Goal: Task Accomplishment & Management: Use online tool/utility

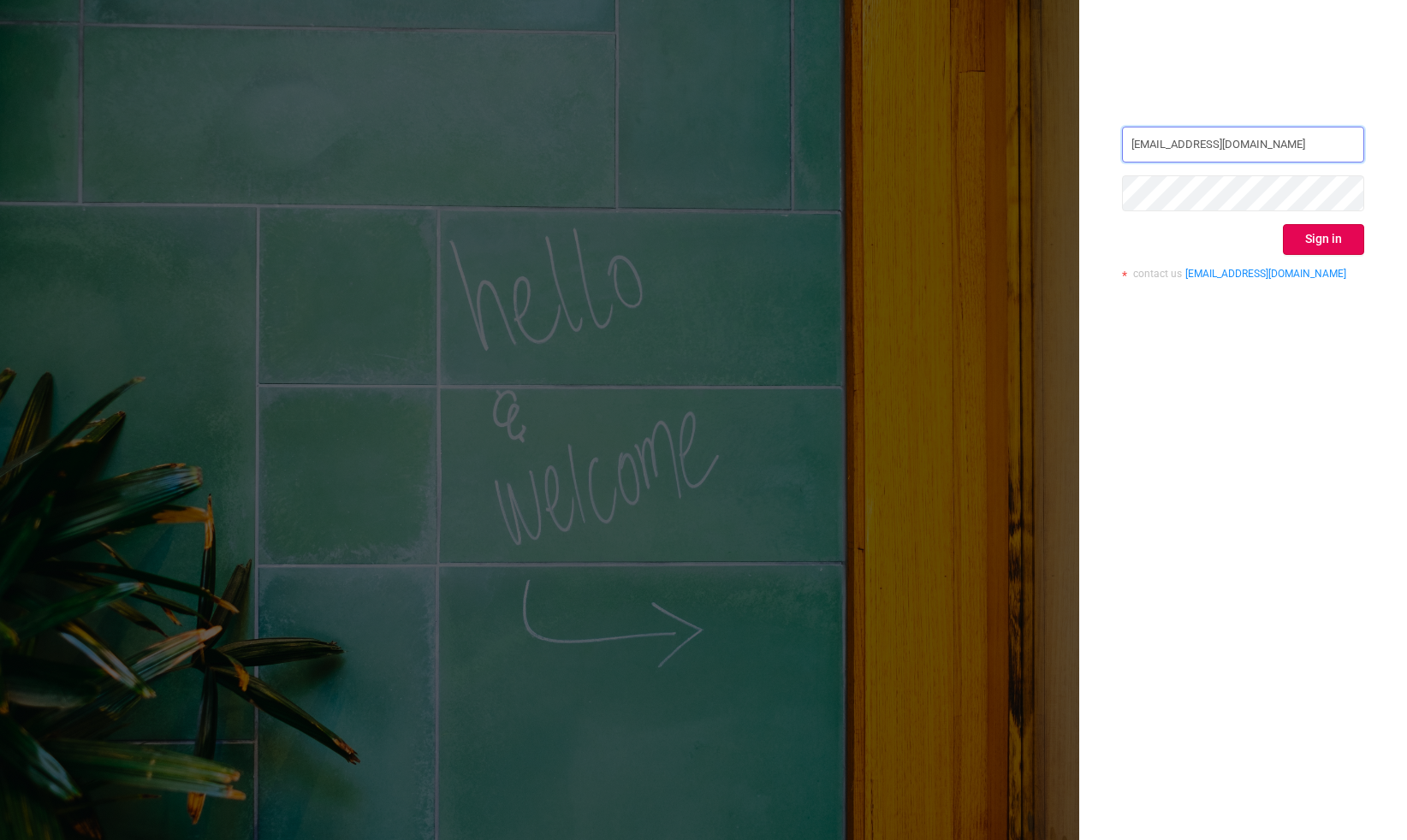
type input "[EMAIL_ADDRESS][DOMAIN_NAME]"
click at [1317, 235] on button "Sign in" at bounding box center [1323, 239] width 81 height 31
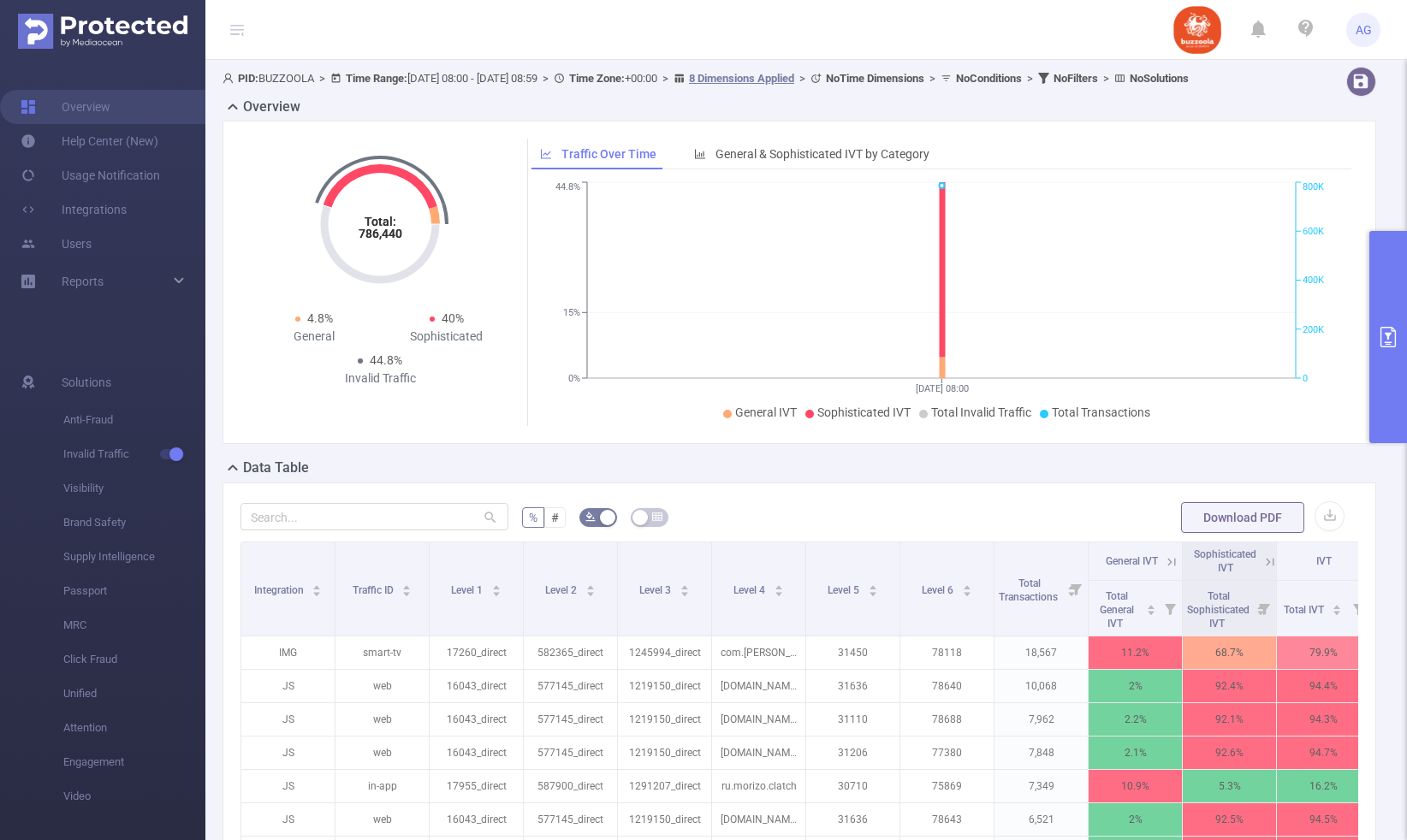
click at [1391, 321] on button "primary" at bounding box center [1388, 337] width 38 height 212
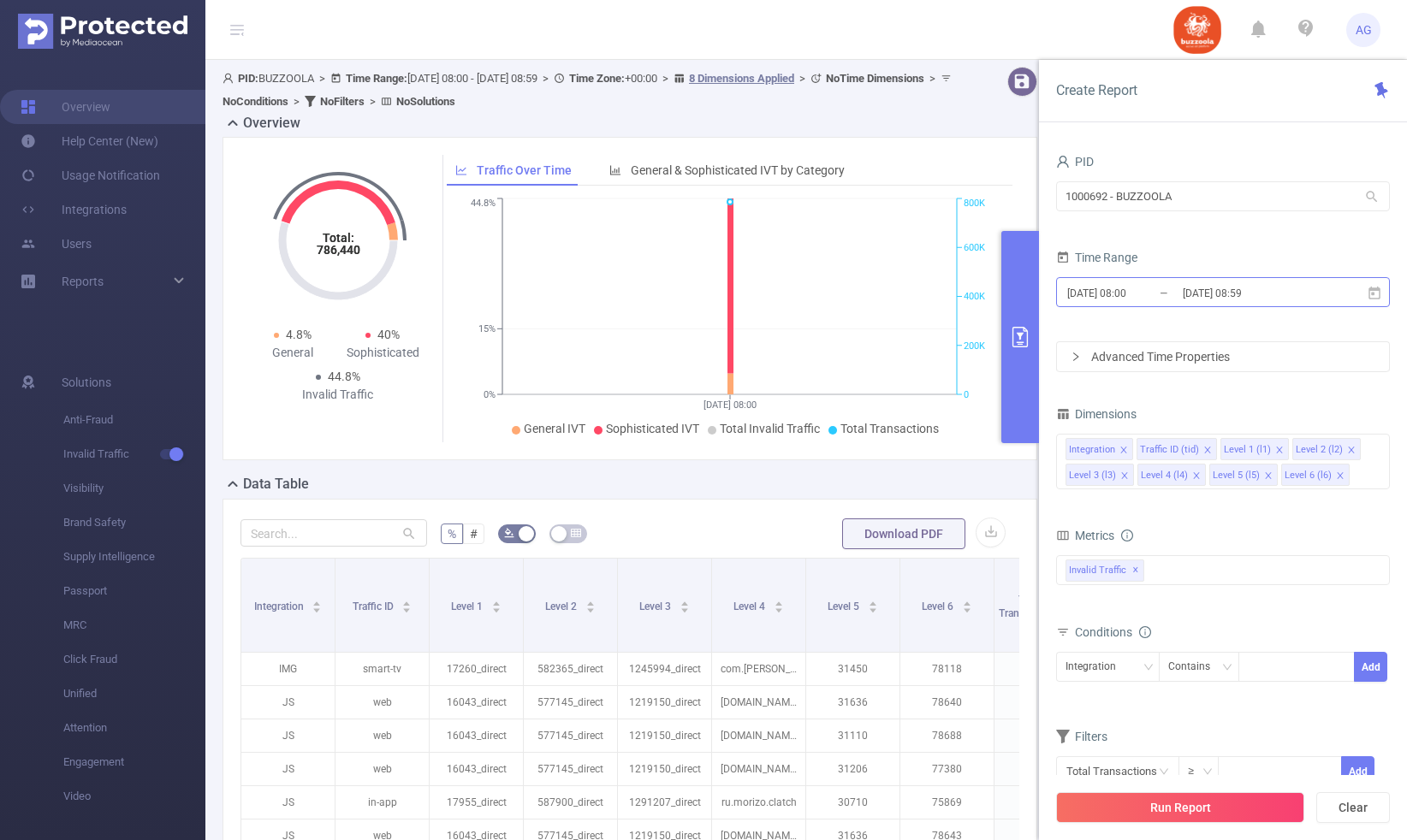
click at [1172, 288] on input "[DATE] 08:00" at bounding box center [1134, 293] width 139 height 23
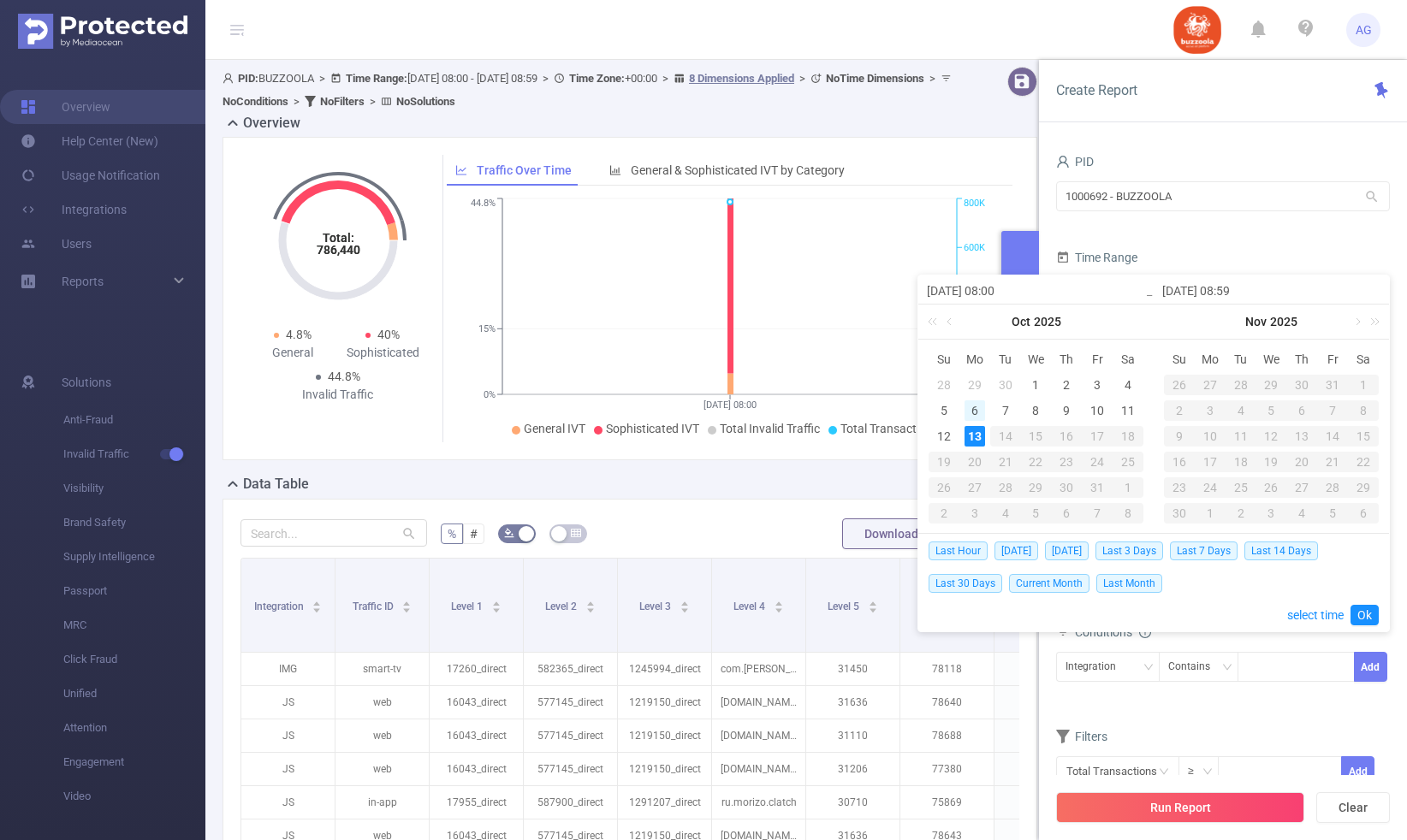
click at [981, 408] on div "6" at bounding box center [974, 410] width 21 height 21
click at [937, 434] on div "12" at bounding box center [944, 436] width 21 height 21
type input "[DATE] 08:00"
type input "[DATE] 08:59"
type input "[DATE] 08:00"
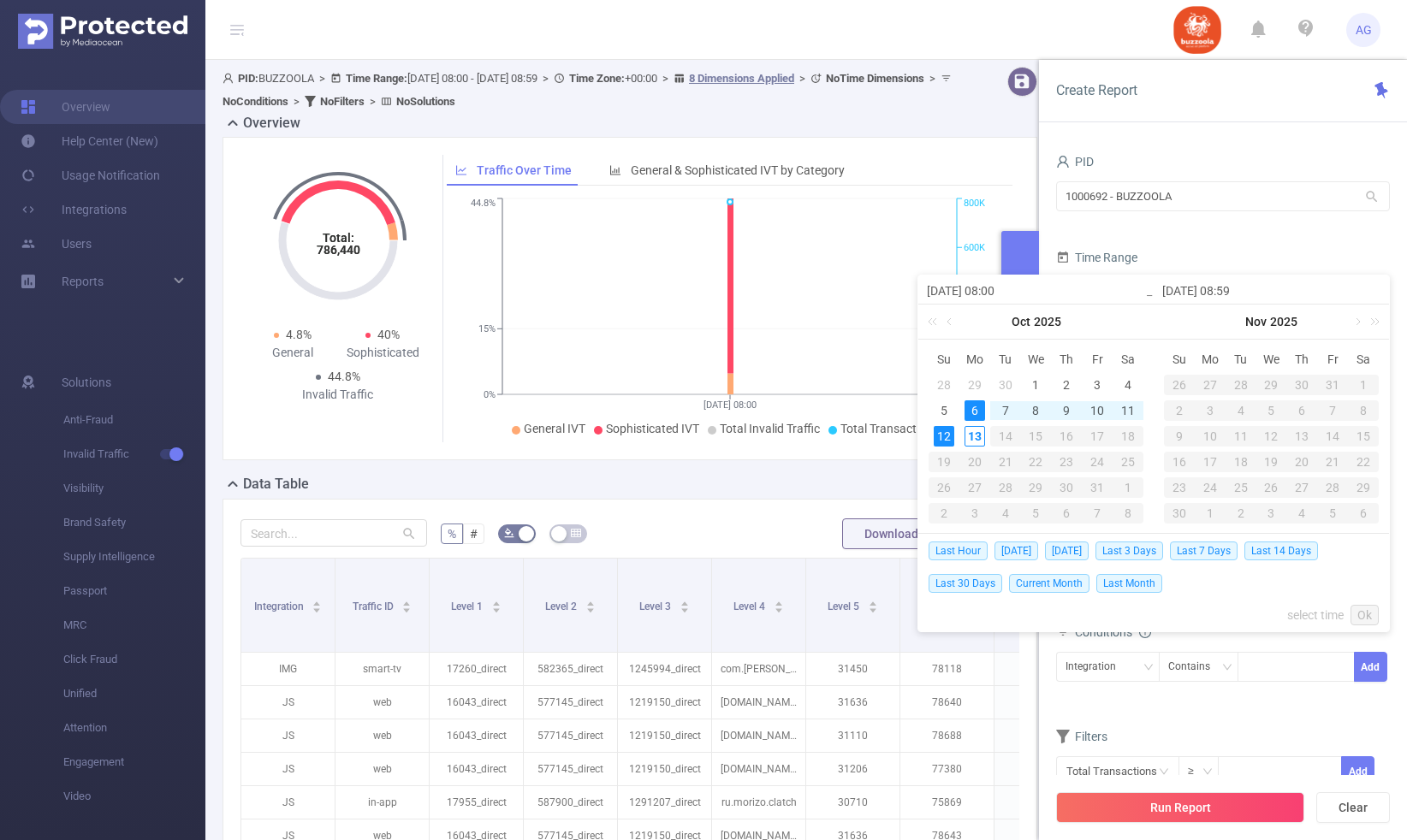
type input "[DATE] 08:59"
click at [1370, 617] on link "Ok" at bounding box center [1364, 615] width 28 height 21
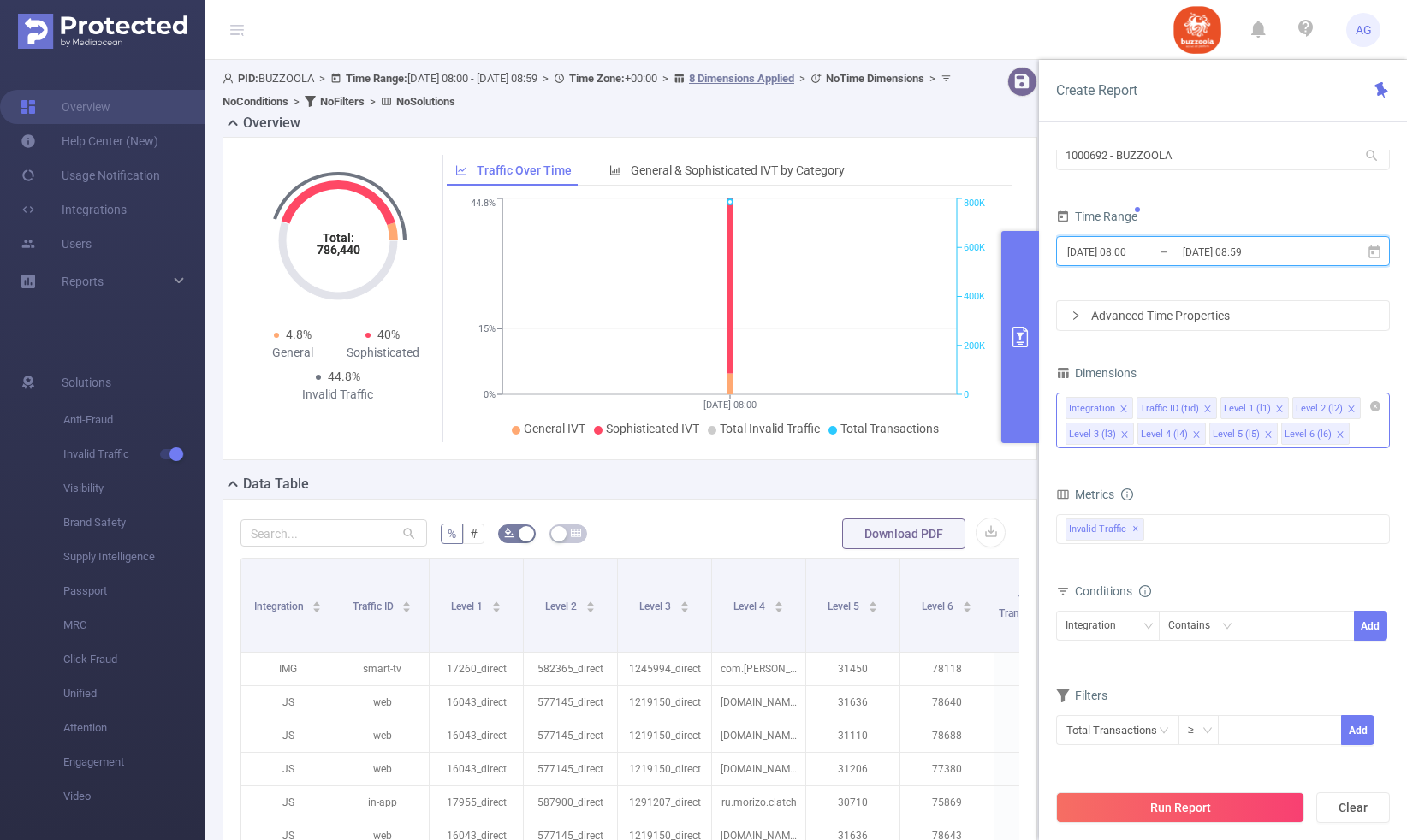
click at [1124, 407] on icon "icon: close" at bounding box center [1123, 409] width 9 height 9
click at [1132, 407] on icon "icon: close" at bounding box center [1136, 409] width 9 height 9
click at [1127, 407] on icon "icon: close" at bounding box center [1124, 409] width 9 height 9
click at [1126, 407] on icon "icon: close" at bounding box center [1124, 409] width 9 height 9
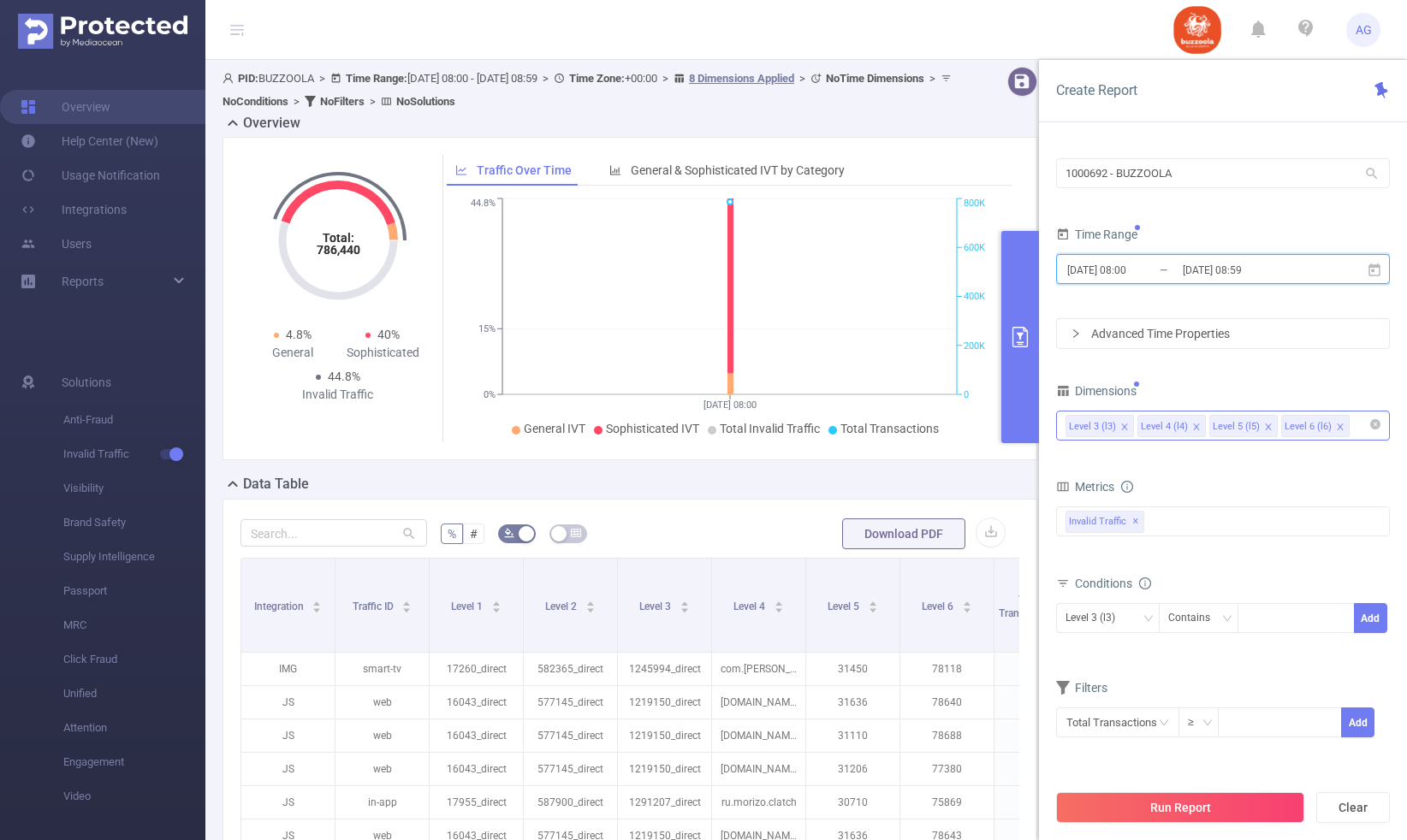
click at [1344, 427] on li "Level 6 (l6)" at bounding box center [1315, 426] width 68 height 22
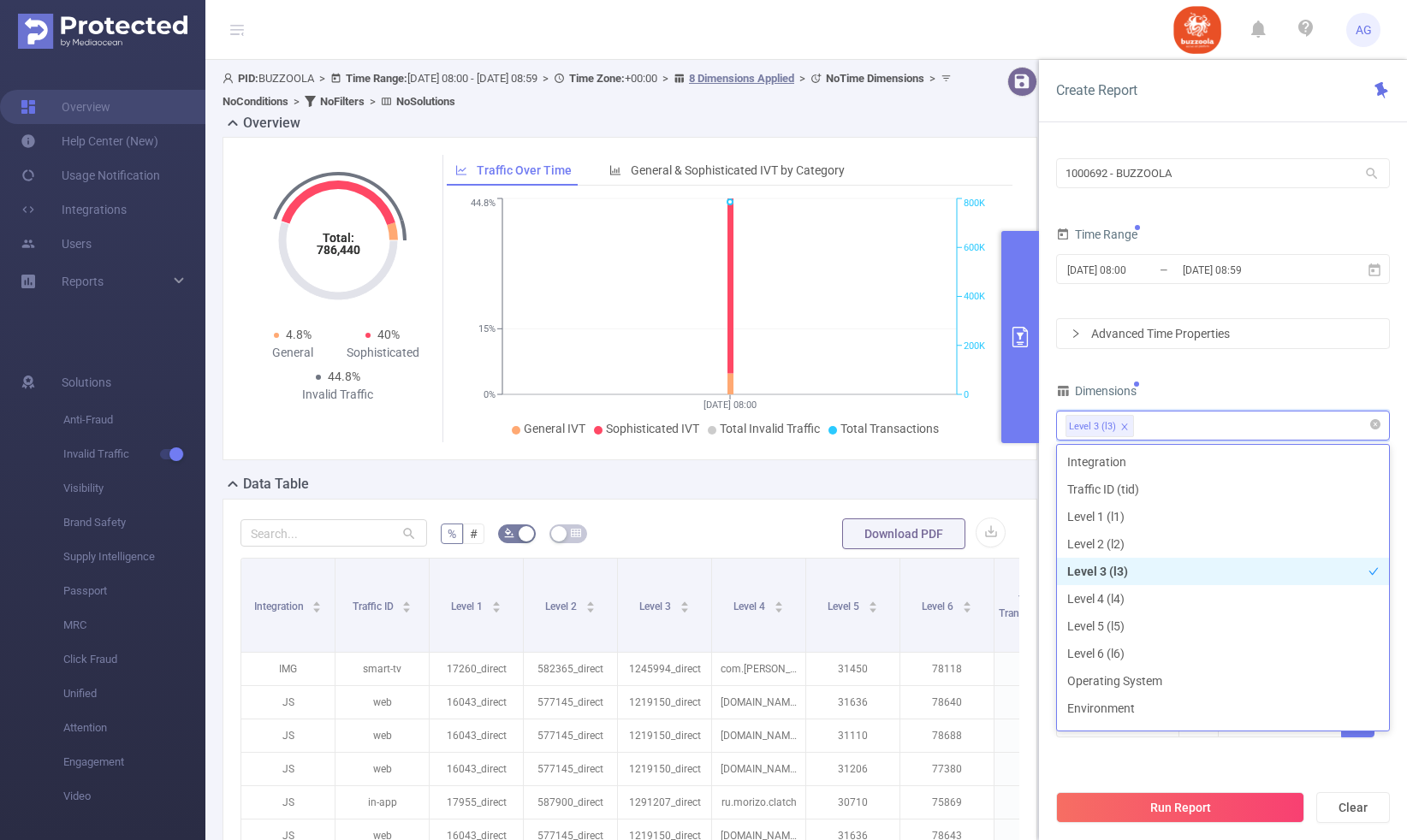
click at [1315, 337] on div "Advanced Time Properties" at bounding box center [1223, 333] width 332 height 29
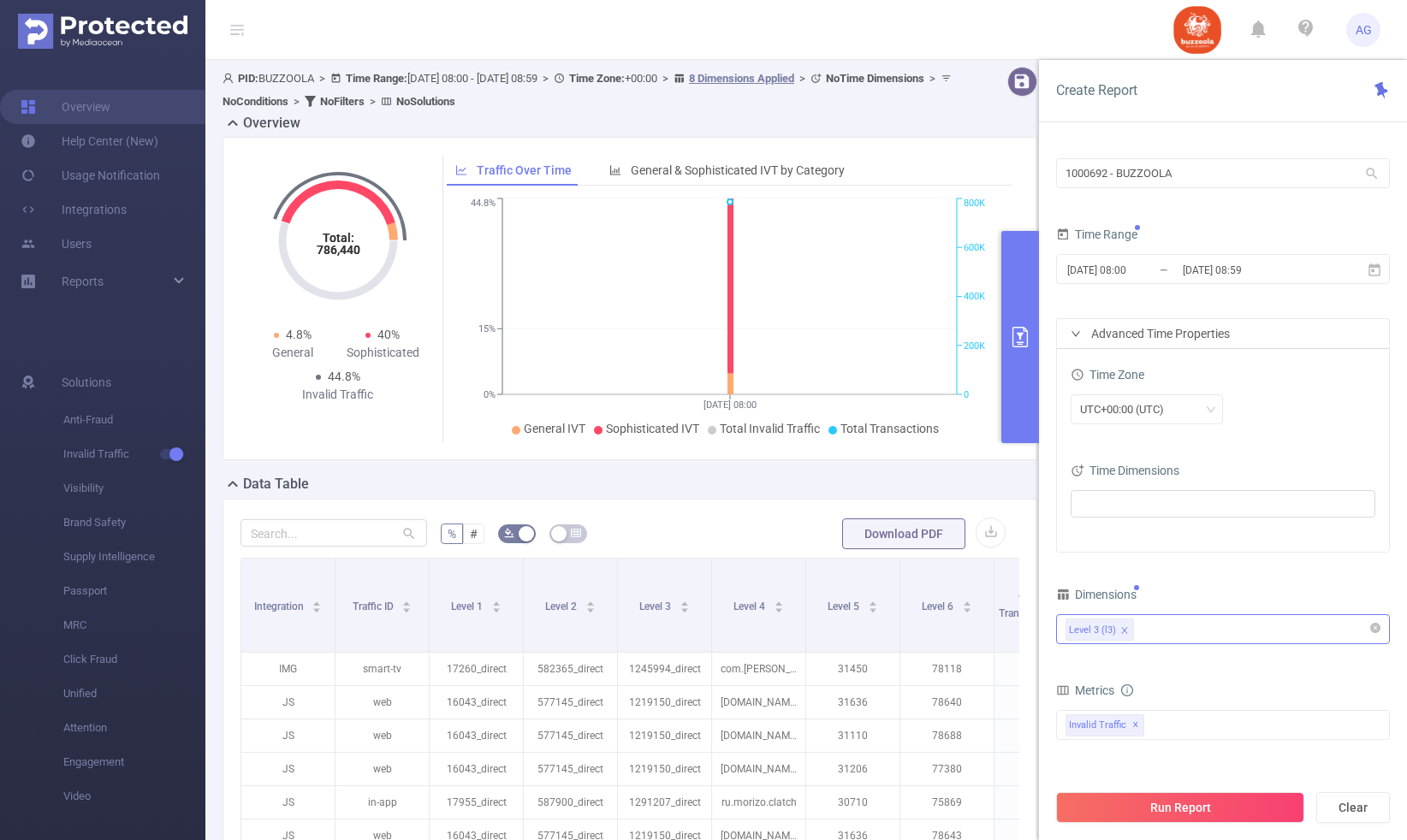
click at [1228, 396] on div "UTC+00:00 (UTC)" at bounding box center [1222, 409] width 305 height 30
click at [1183, 409] on div "UTC+00:00 (UTC)" at bounding box center [1146, 409] width 133 height 28
click at [1131, 495] on li "UTC+03:00" at bounding box center [1146, 490] width 152 height 27
click at [1306, 377] on div "Time Zone" at bounding box center [1222, 377] width 305 height 28
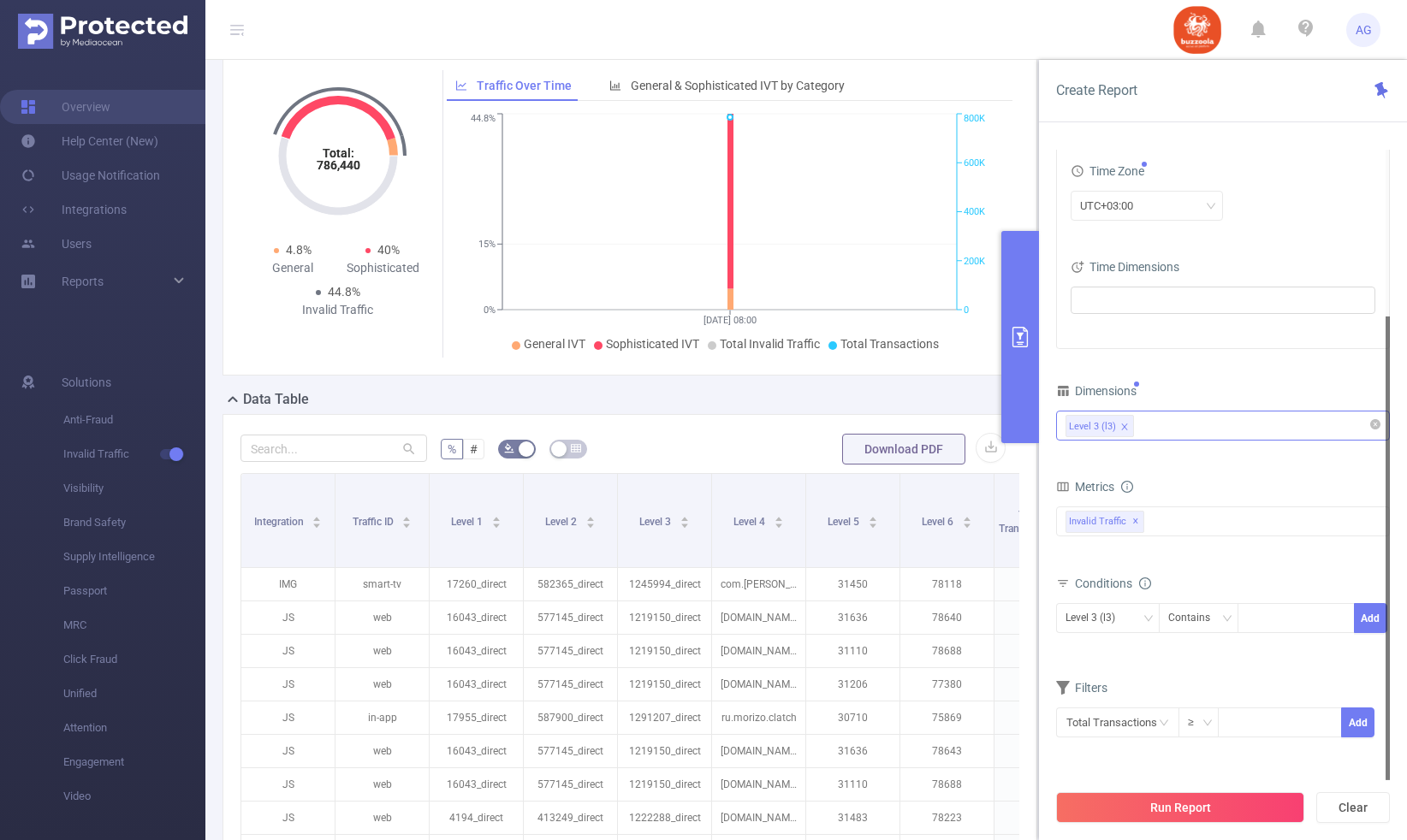
scroll to position [98, 0]
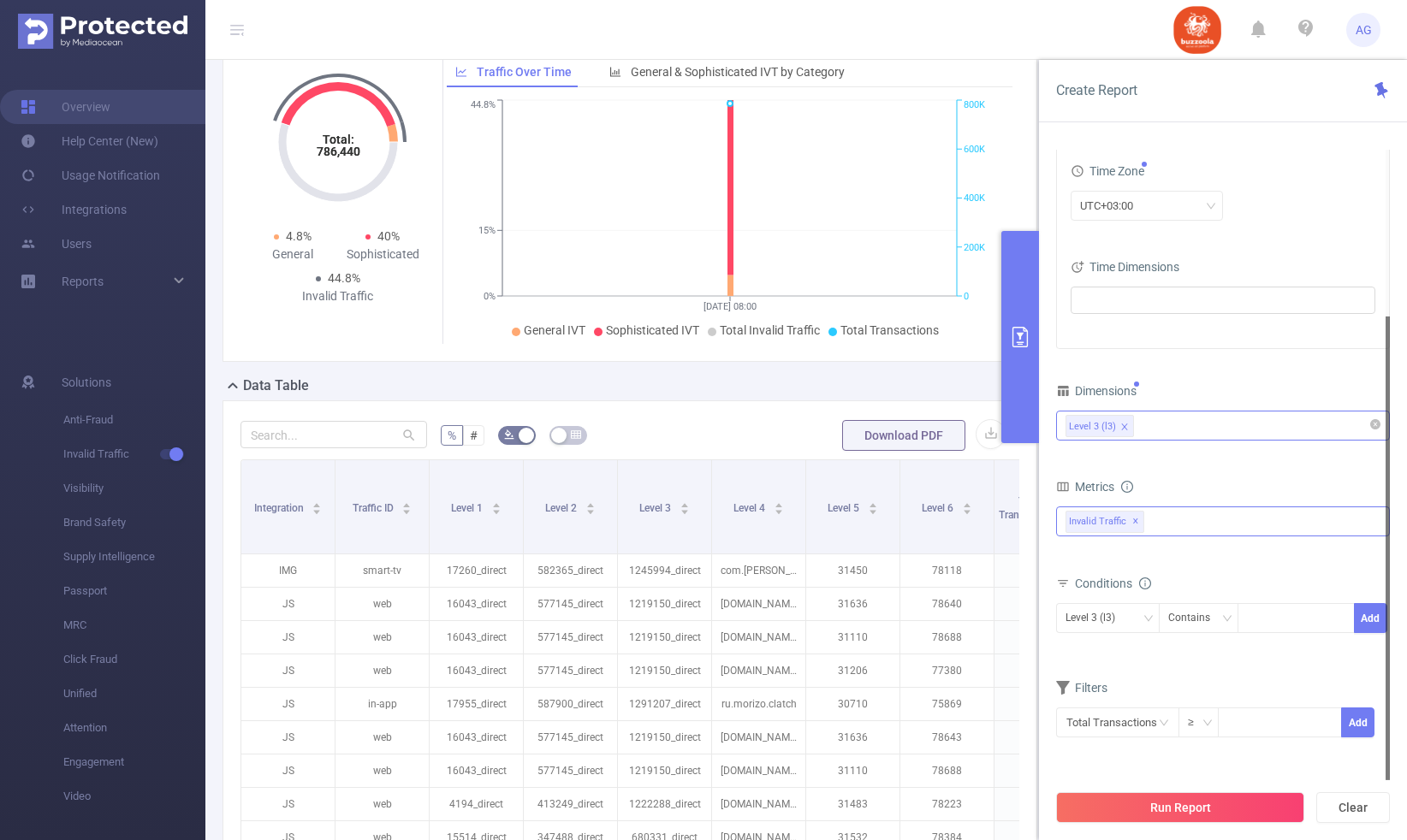
click at [1186, 522] on div "Invalid Traffic ✕" at bounding box center [1223, 522] width 334 height 30
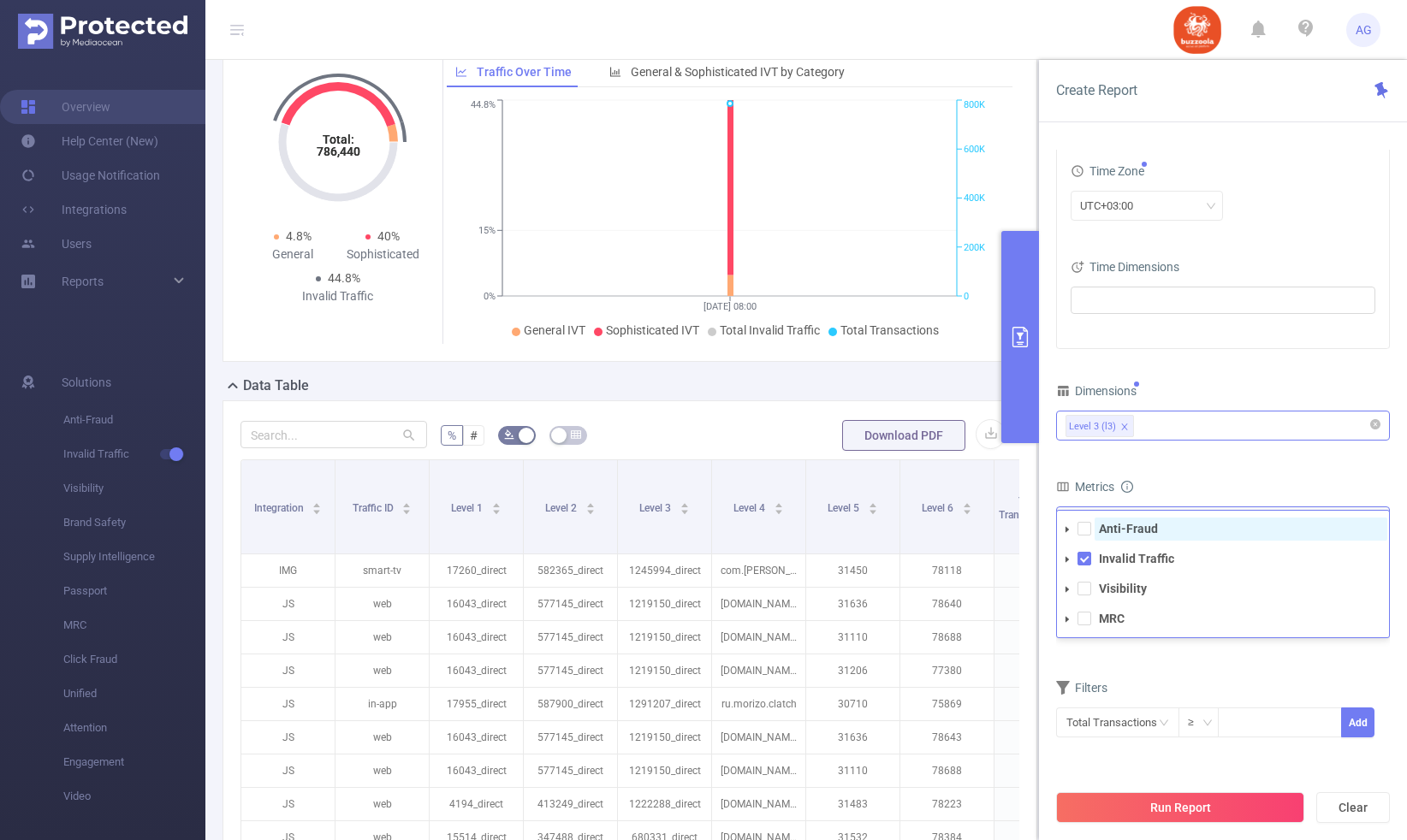
click at [1125, 531] on strong "Anti-Fraud" at bounding box center [1128, 529] width 59 height 14
click at [1188, 455] on form "Dimensions Level 3 (l3) Metrics bp_total bp_adult bp_arms bp_crime bp_death_inj…" at bounding box center [1223, 569] width 334 height 381
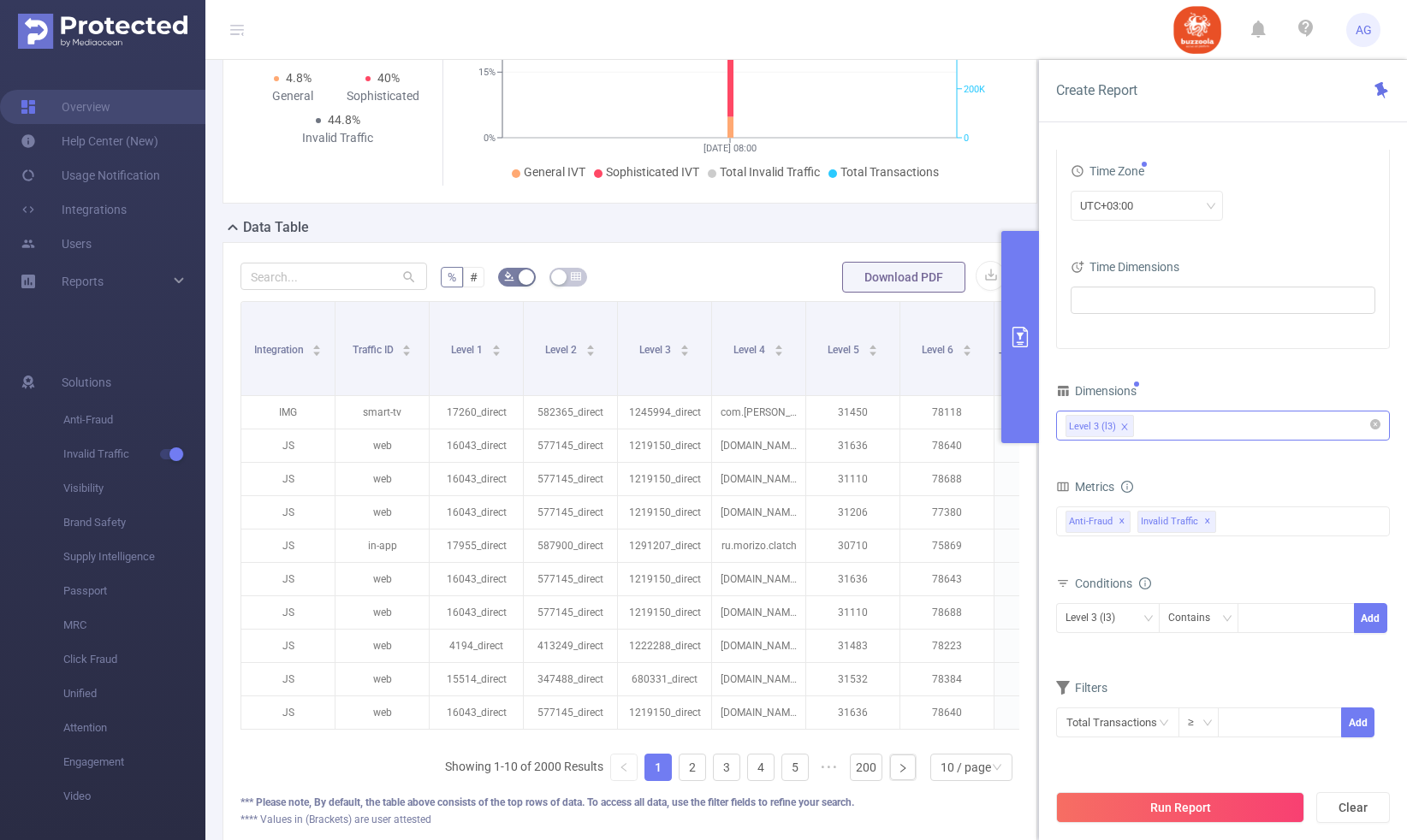
scroll to position [283, 0]
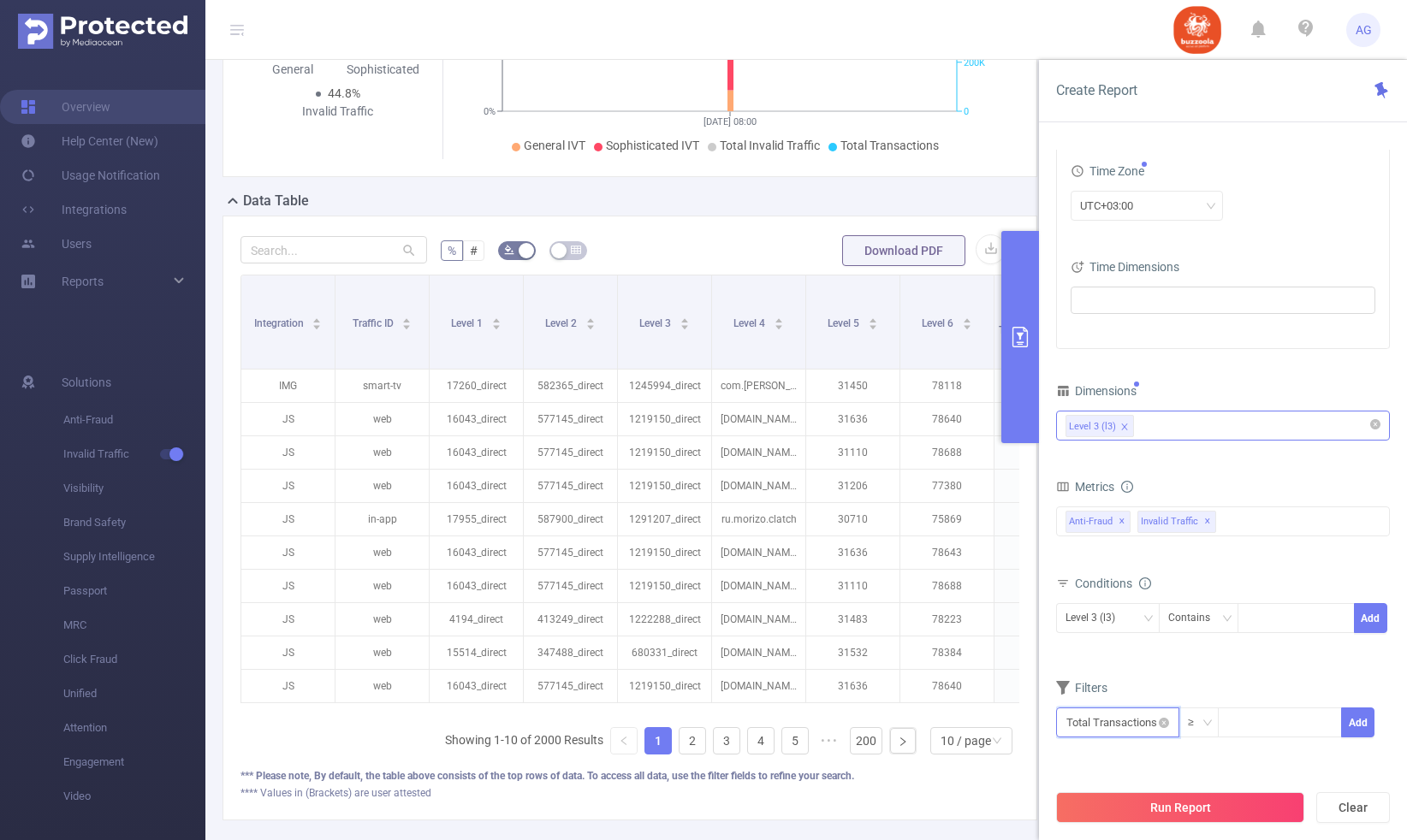
click at [1143, 718] on input "text" at bounding box center [1117, 723] width 123 height 30
click at [1244, 715] on input at bounding box center [1280, 722] width 122 height 26
type input "1,000"
click at [1365, 735] on button "Add" at bounding box center [1357, 723] width 33 height 30
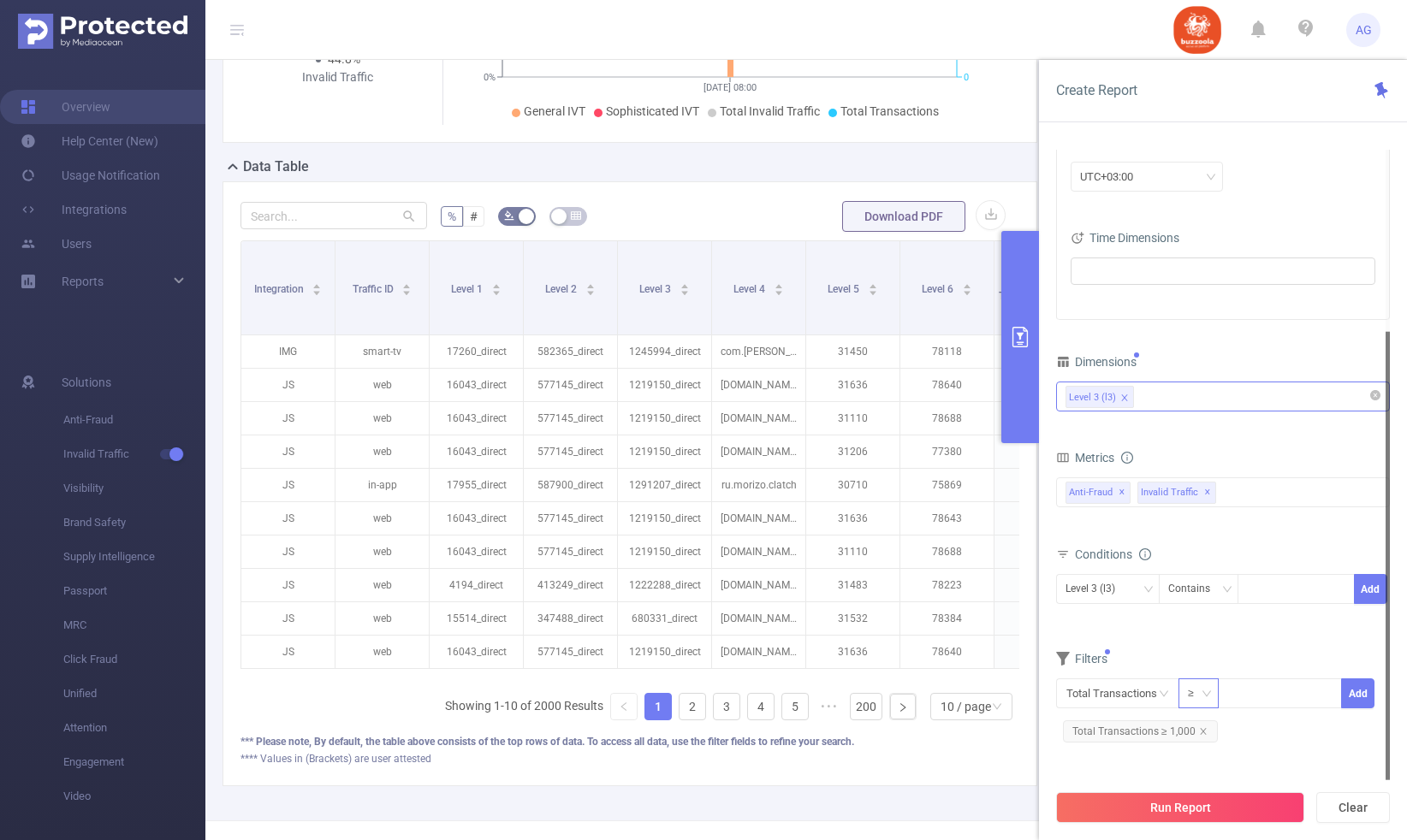
scroll to position [325, 0]
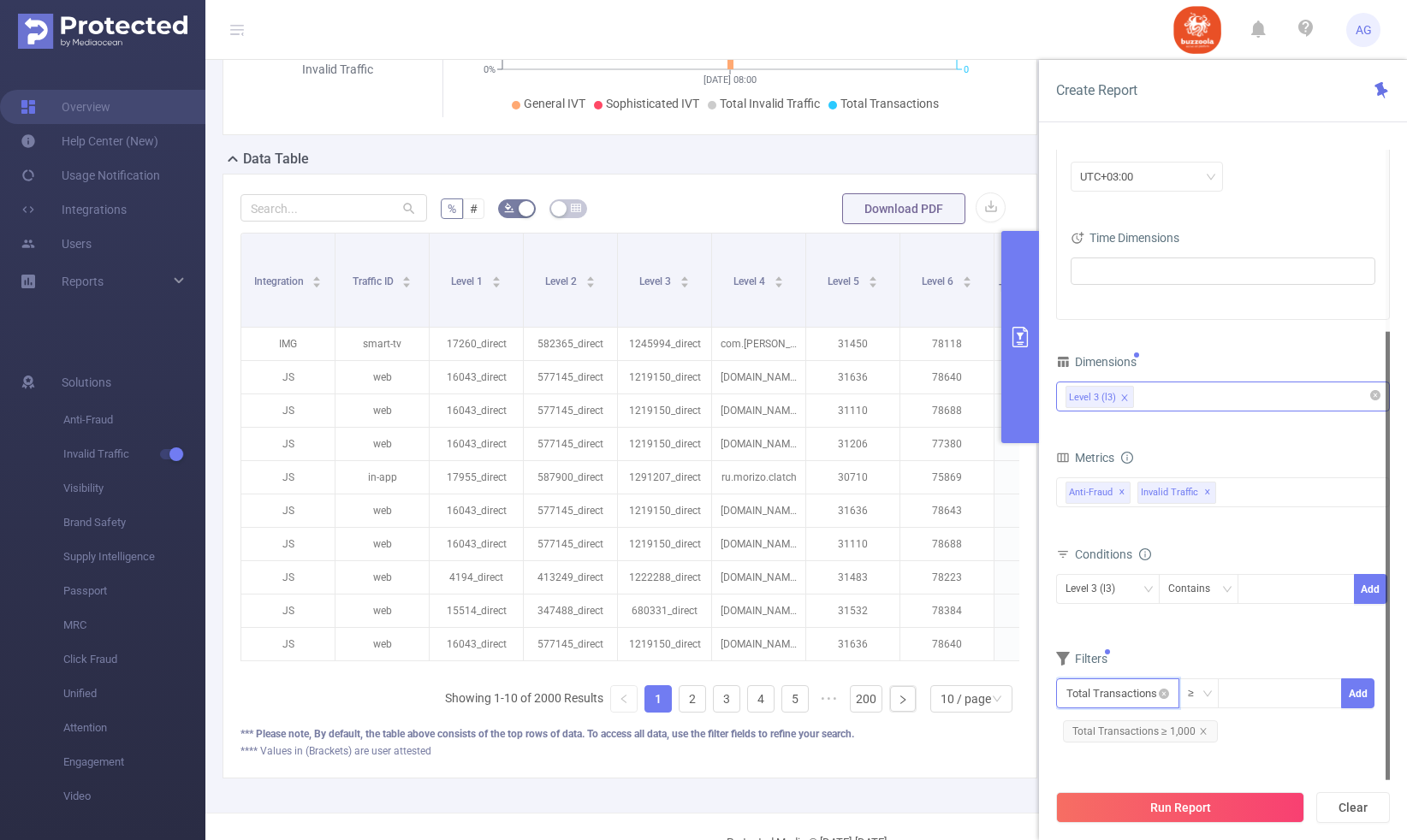
click at [1157, 697] on input "text" at bounding box center [1117, 694] width 123 height 30
click at [1113, 601] on li "Invalid Traffic" at bounding box center [1117, 592] width 123 height 27
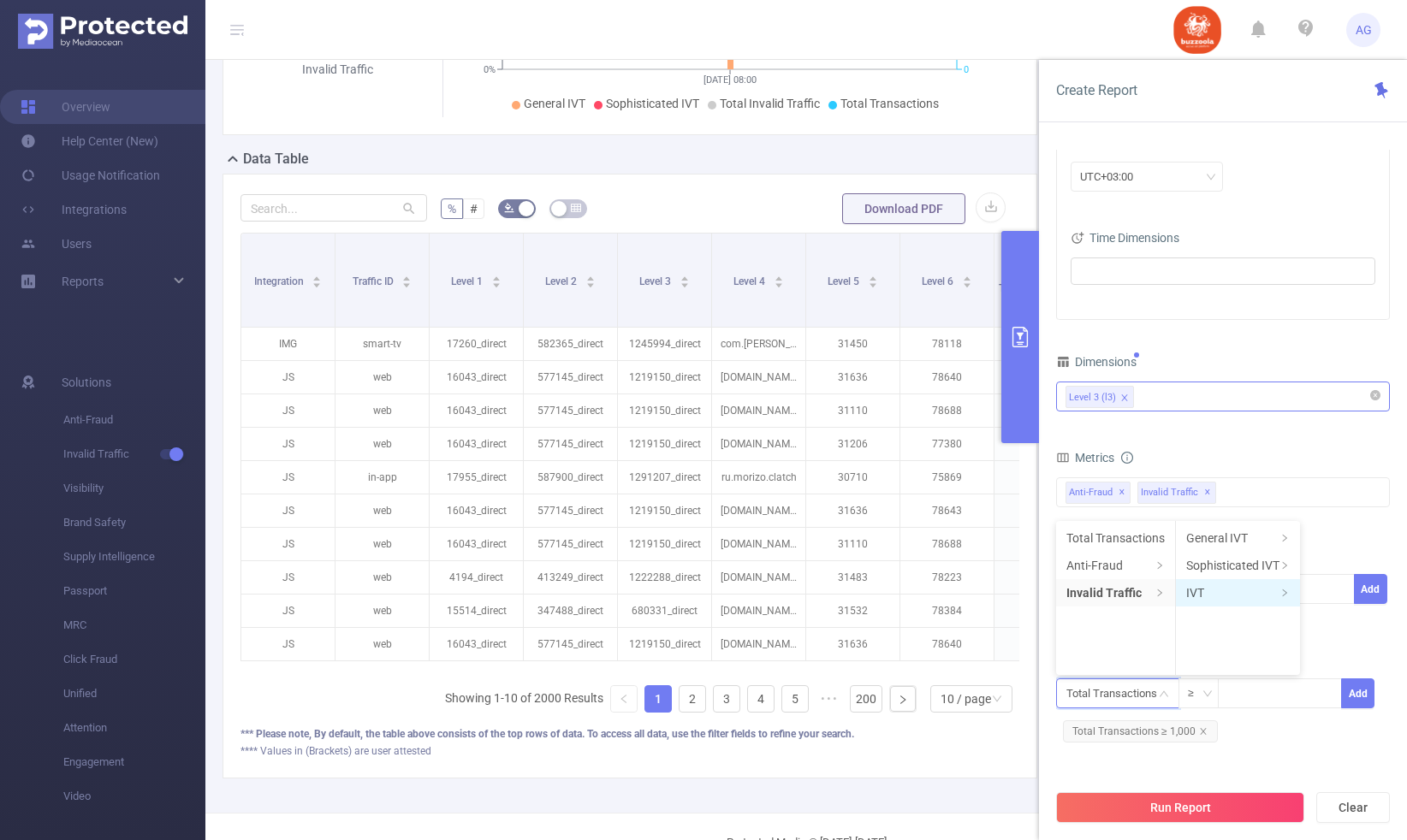
click at [1190, 595] on li "IVT" at bounding box center [1238, 592] width 124 height 27
click at [1331, 534] on li "Total IVT" at bounding box center [1348, 538] width 94 height 27
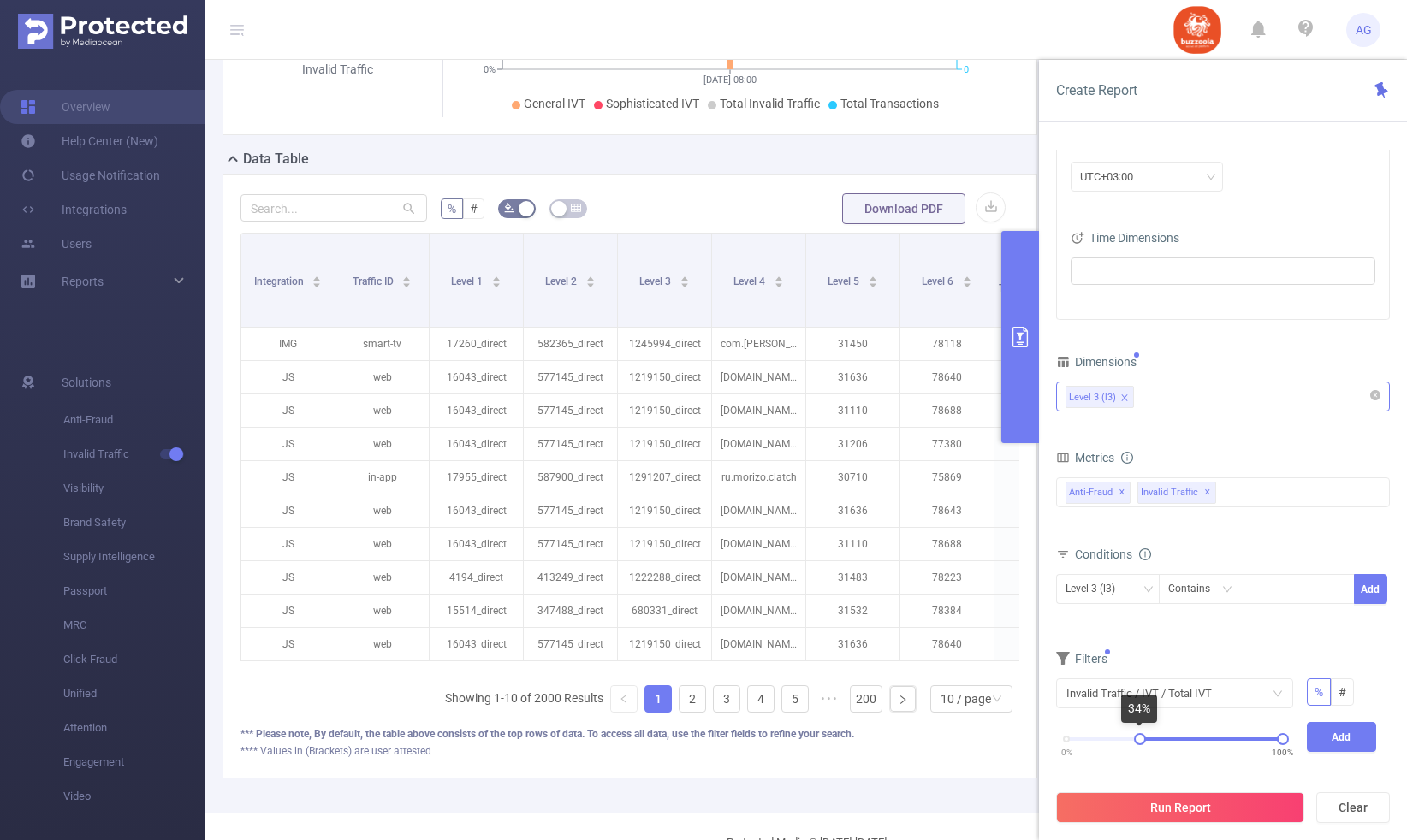
drag, startPoint x: 1072, startPoint y: 742, endPoint x: 1141, endPoint y: 744, distance: 68.5
click at [1141, 744] on div "0% 100%" at bounding box center [1174, 739] width 216 height 10
click at [1143, 744] on div at bounding box center [1142, 739] width 12 height 12
click at [1329, 732] on button "Add" at bounding box center [1342, 737] width 70 height 30
click at [1254, 803] on button "Run Report" at bounding box center [1180, 807] width 248 height 31
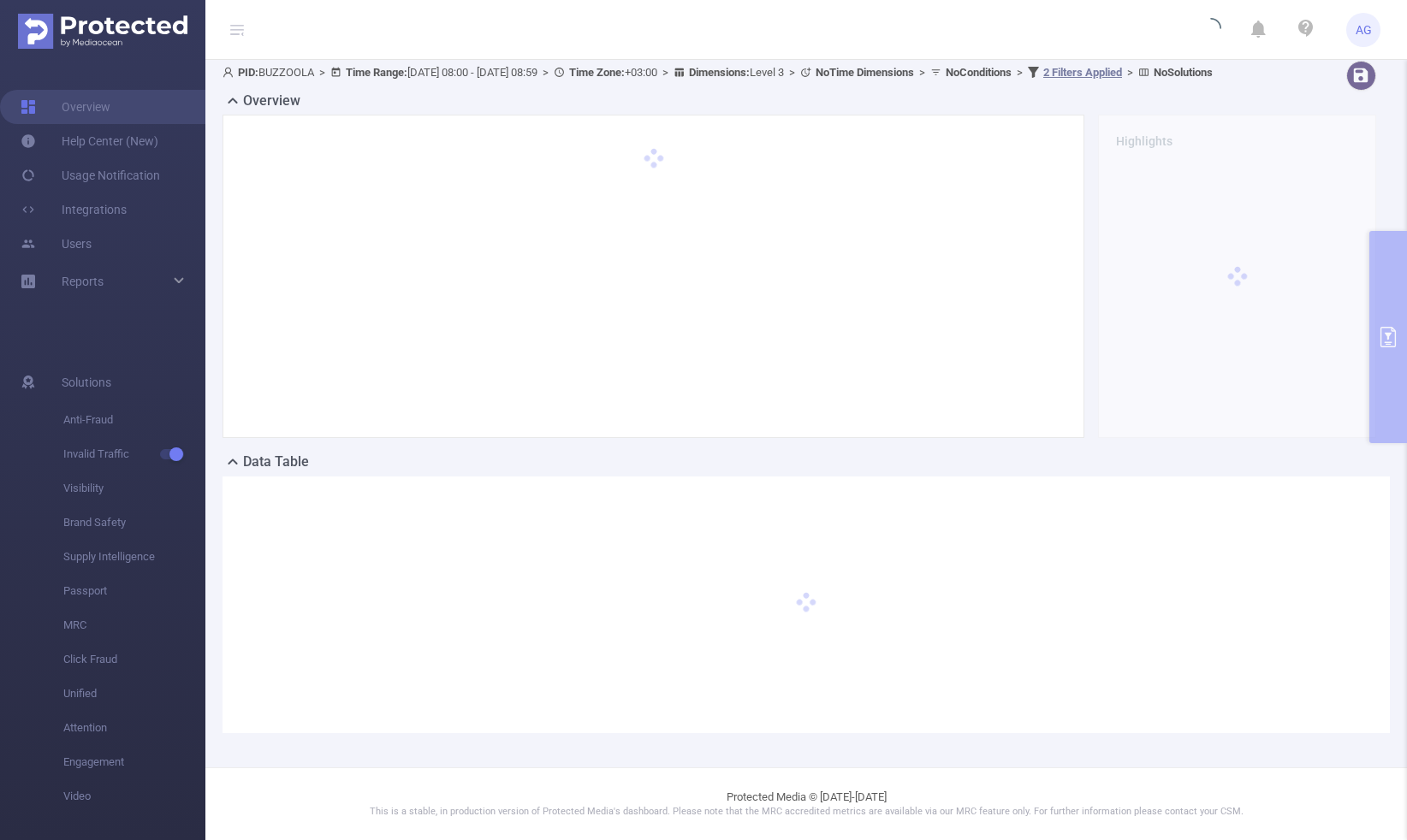
scroll to position [21, 0]
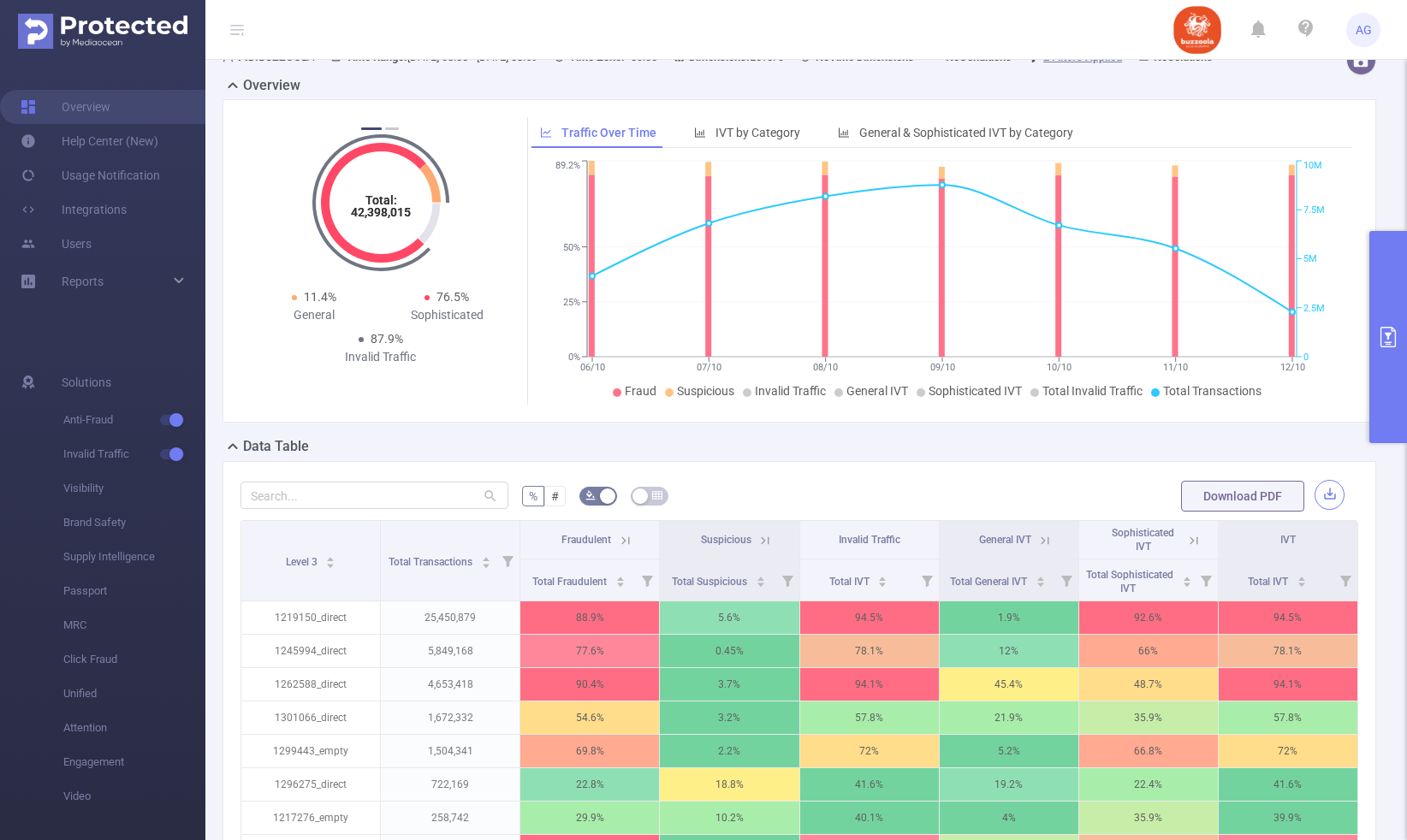
click at [1331, 508] on button "button" at bounding box center [1329, 495] width 30 height 30
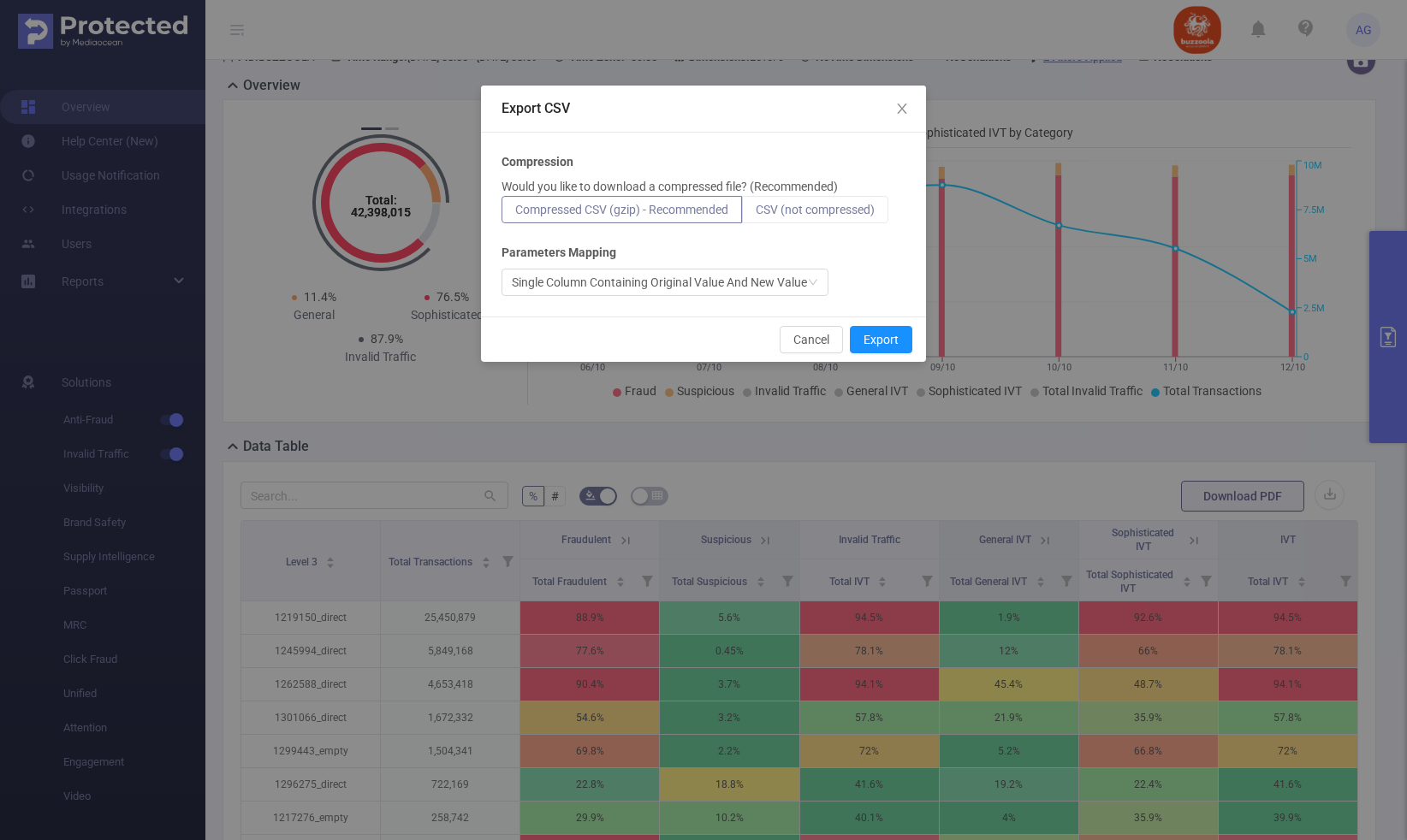
click at [857, 218] on label "CSV (not compressed)" at bounding box center [815, 209] width 146 height 27
click at [756, 214] on input "CSV (not compressed)" at bounding box center [756, 214] width 0 height 0
click at [881, 345] on button "Export" at bounding box center [881, 339] width 62 height 27
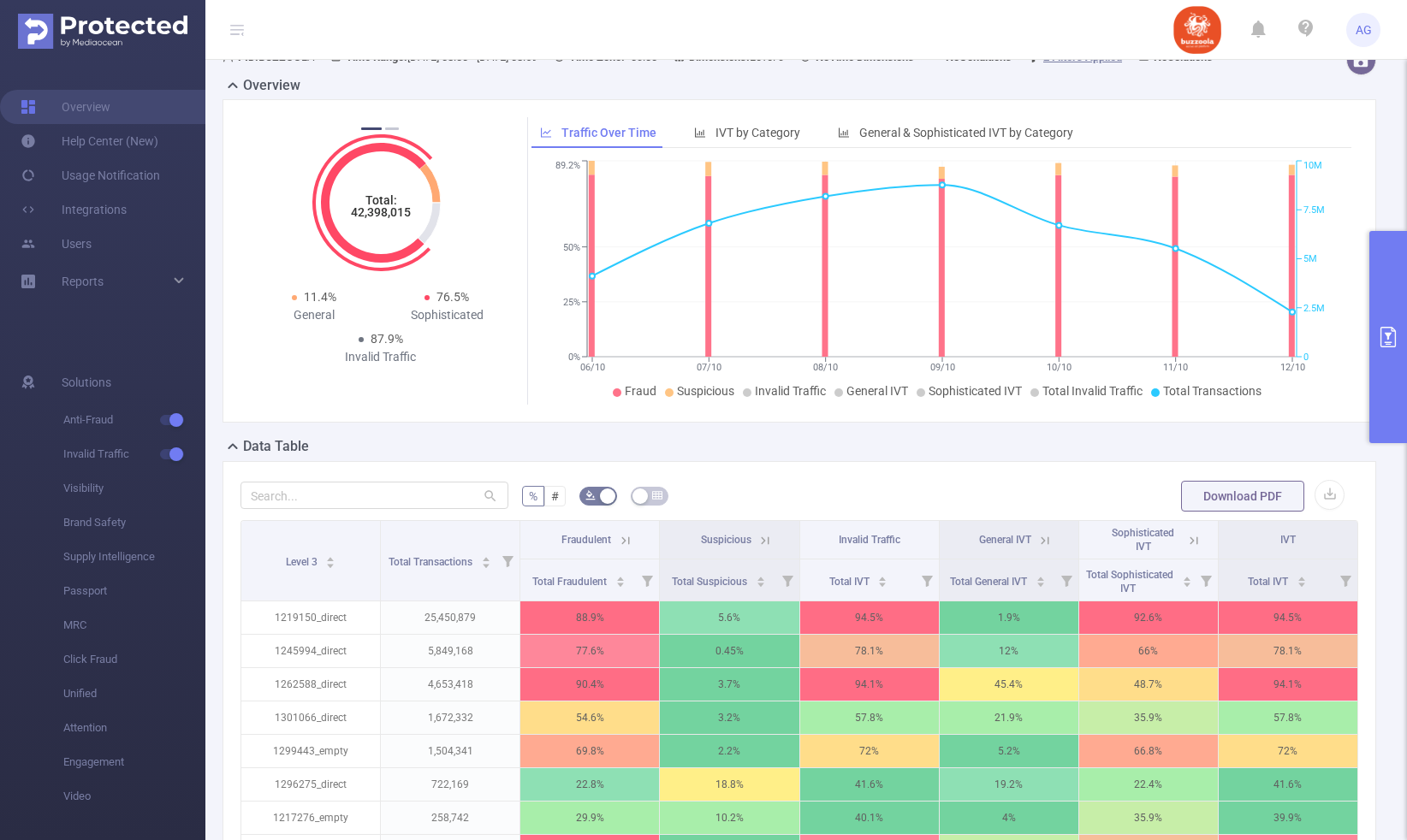
click at [1393, 411] on button "primary" at bounding box center [1388, 337] width 38 height 212
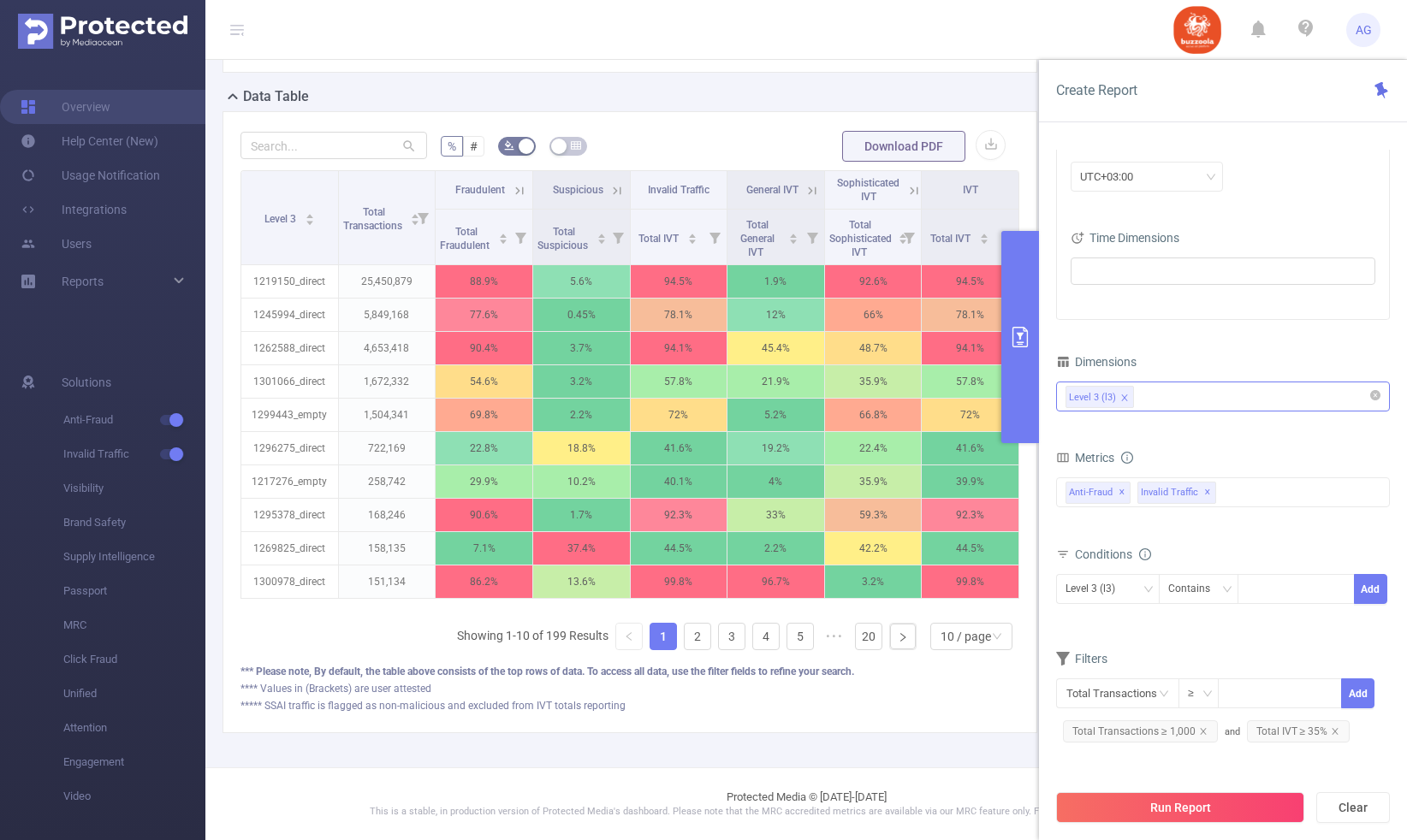
scroll to position [387, 0]
click at [1284, 732] on span "Total IVT ≥ 35%" at bounding box center [1299, 731] width 104 height 22
click at [1270, 735] on span "Total IVT ≥ 35%" at bounding box center [1299, 731] width 104 height 22
drag, startPoint x: 1068, startPoint y: 738, endPoint x: 1112, endPoint y: 742, distance: 43.8
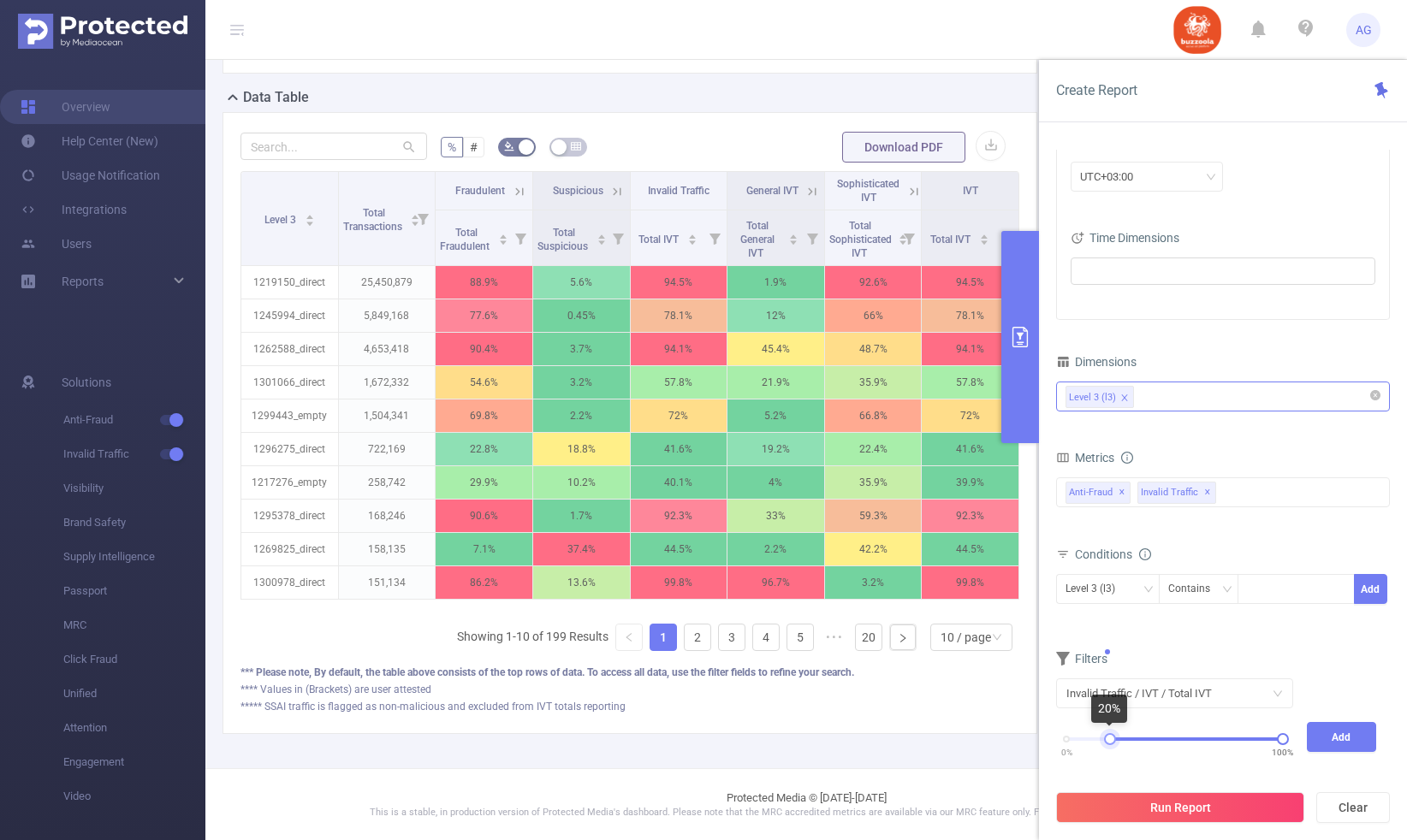
click at [1112, 742] on div at bounding box center [1110, 739] width 12 height 12
drag, startPoint x: 1283, startPoint y: 741, endPoint x: 1143, endPoint y: 742, distance: 139.5
click at [1143, 742] on div at bounding box center [1142, 739] width 12 height 12
click at [1359, 729] on button "Add" at bounding box center [1342, 737] width 70 height 30
click at [1253, 803] on button "Run Report" at bounding box center [1180, 807] width 248 height 31
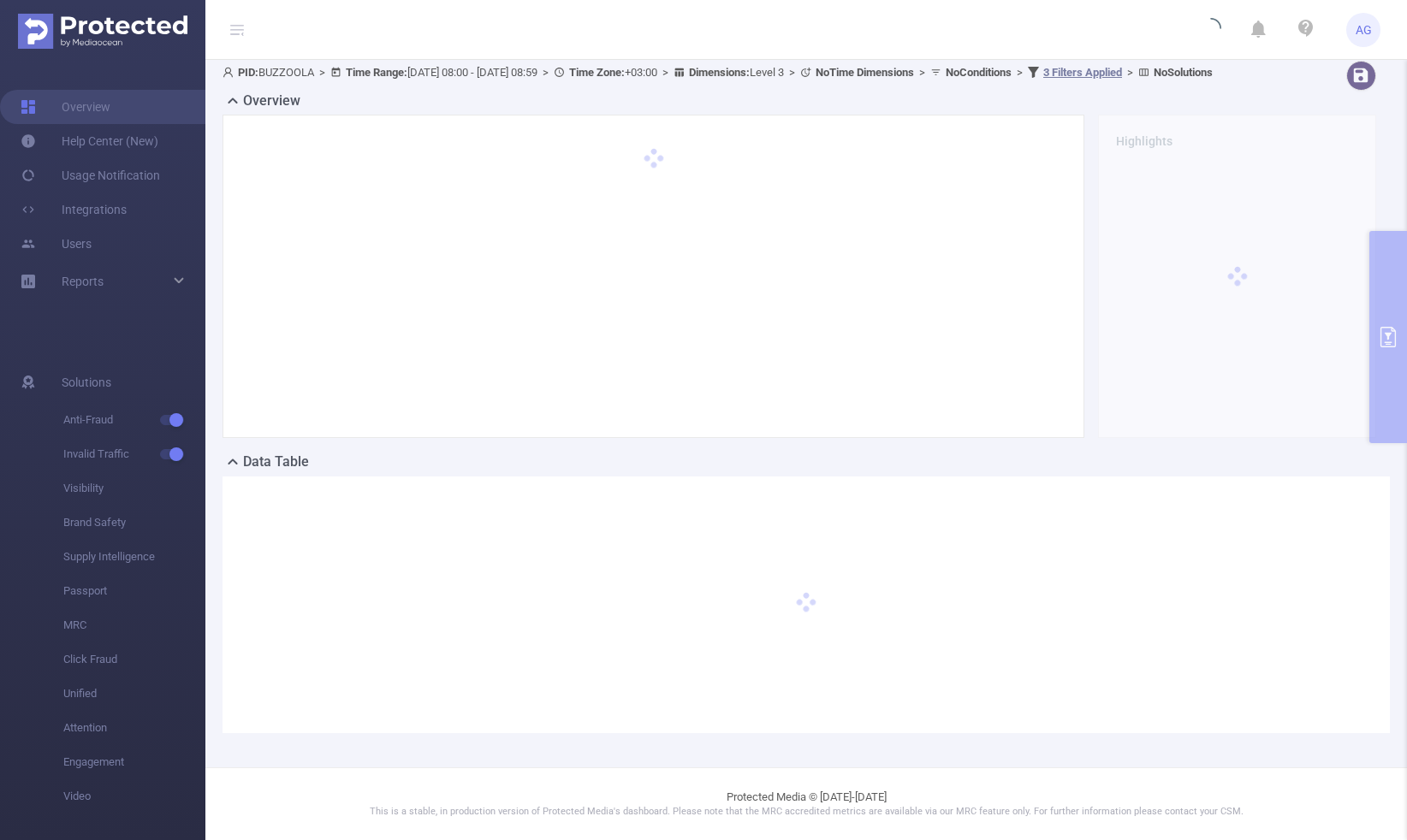
scroll to position [21, 0]
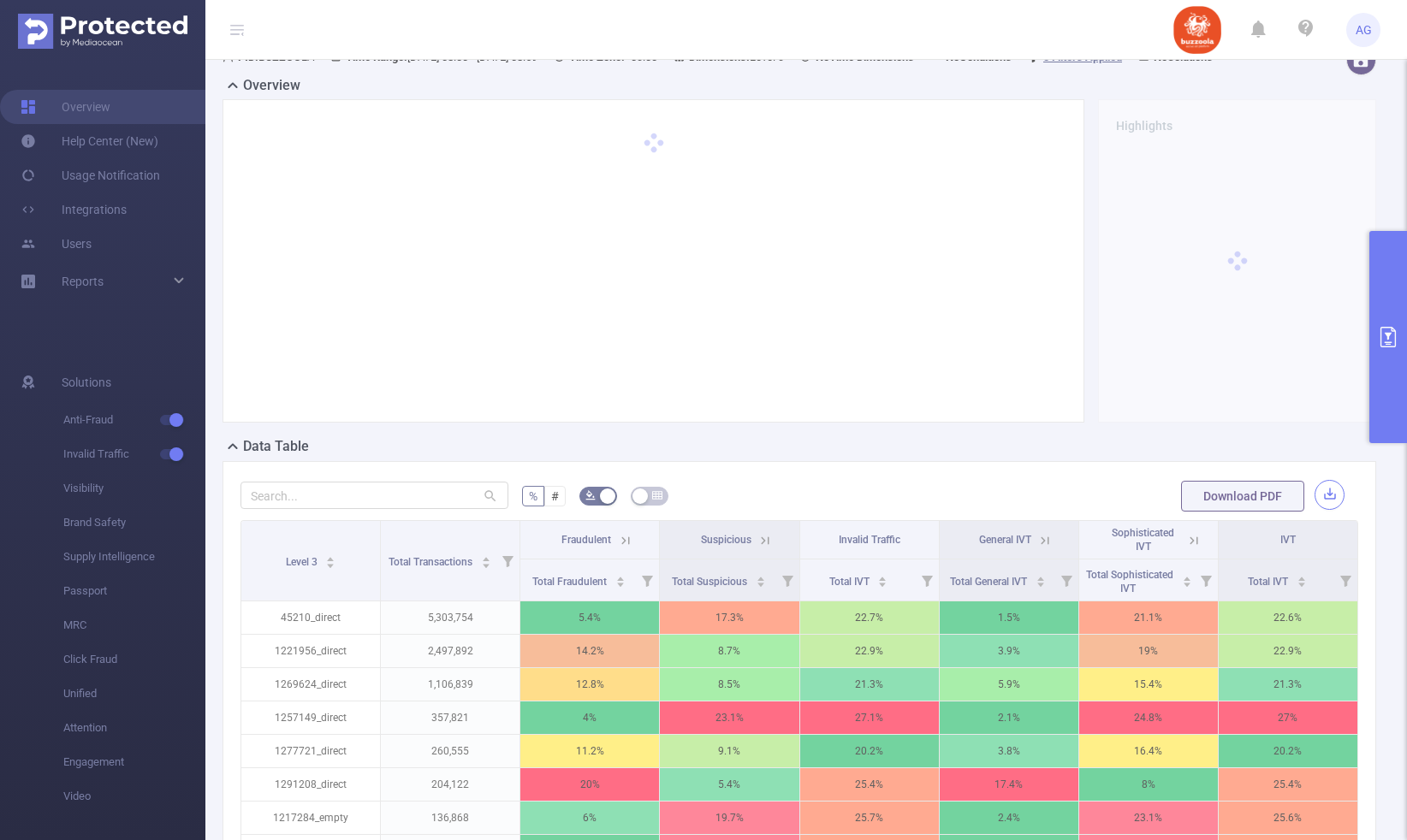
click at [1329, 510] on button "button" at bounding box center [1329, 495] width 30 height 30
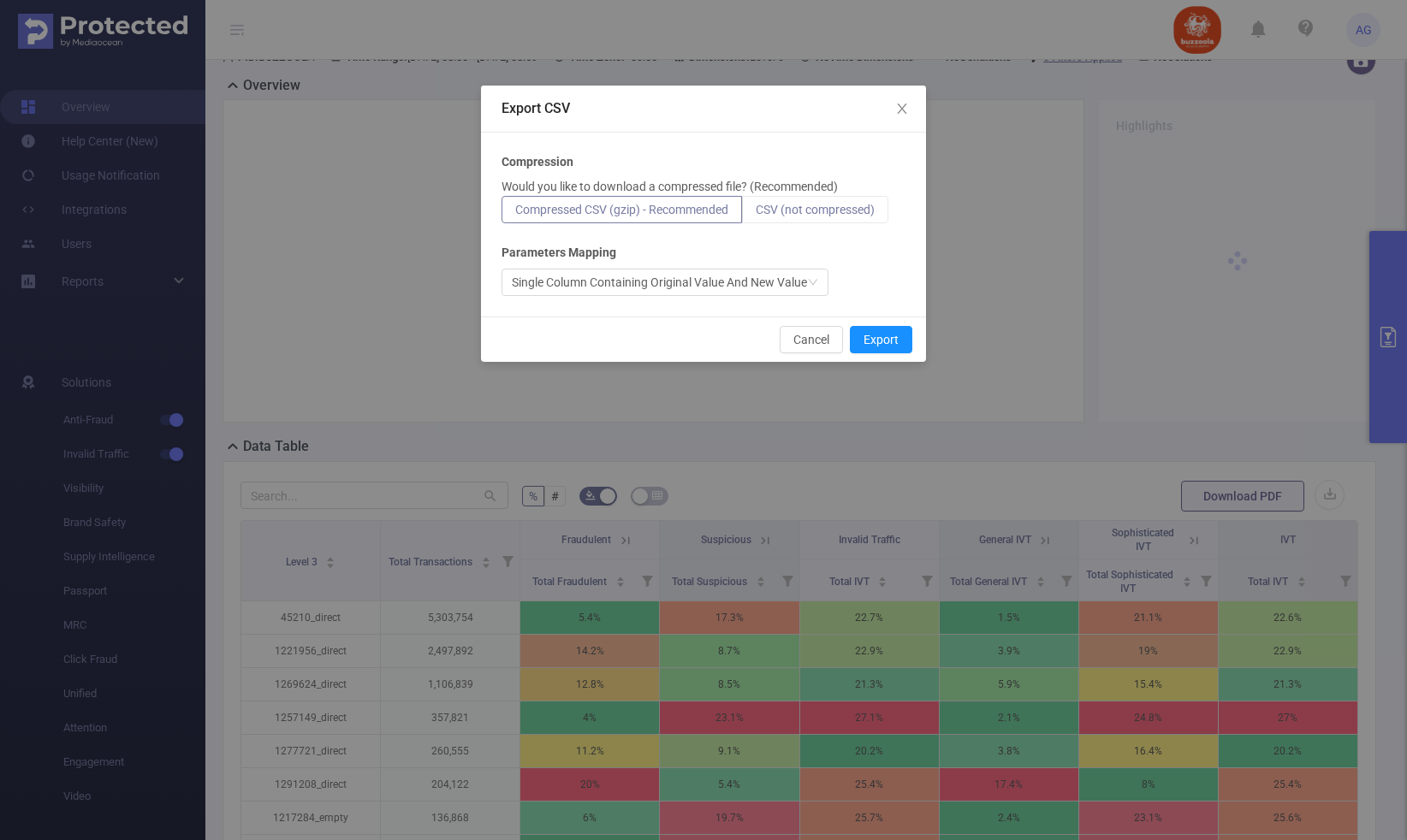
click at [809, 211] on span "CSV (not compressed)" at bounding box center [815, 210] width 119 height 14
click at [756, 214] on input "CSV (not compressed)" at bounding box center [756, 214] width 0 height 0
click at [889, 331] on button "Export" at bounding box center [881, 339] width 62 height 27
